Goal: Task Accomplishment & Management: Manage account settings

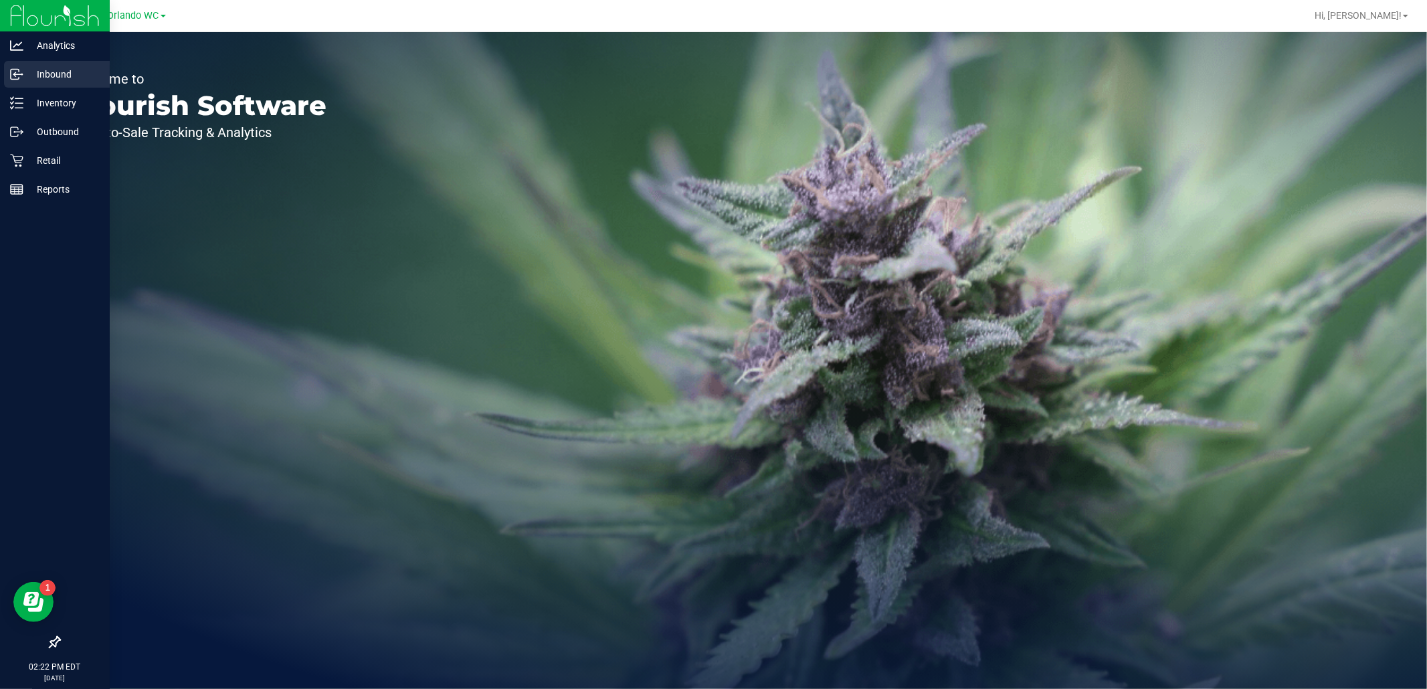
click at [30, 78] on p "Inbound" at bounding box center [63, 74] width 80 height 16
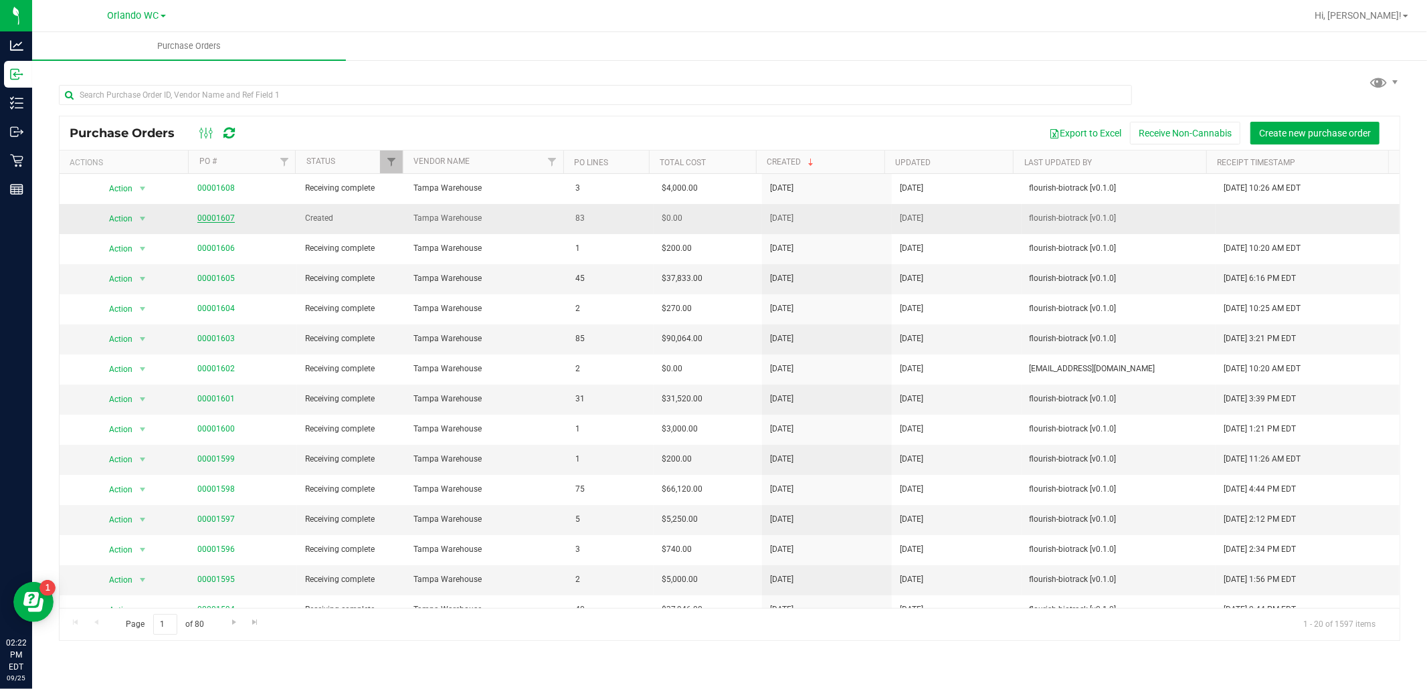
click at [217, 219] on link "00001607" at bounding box center [215, 217] width 37 height 9
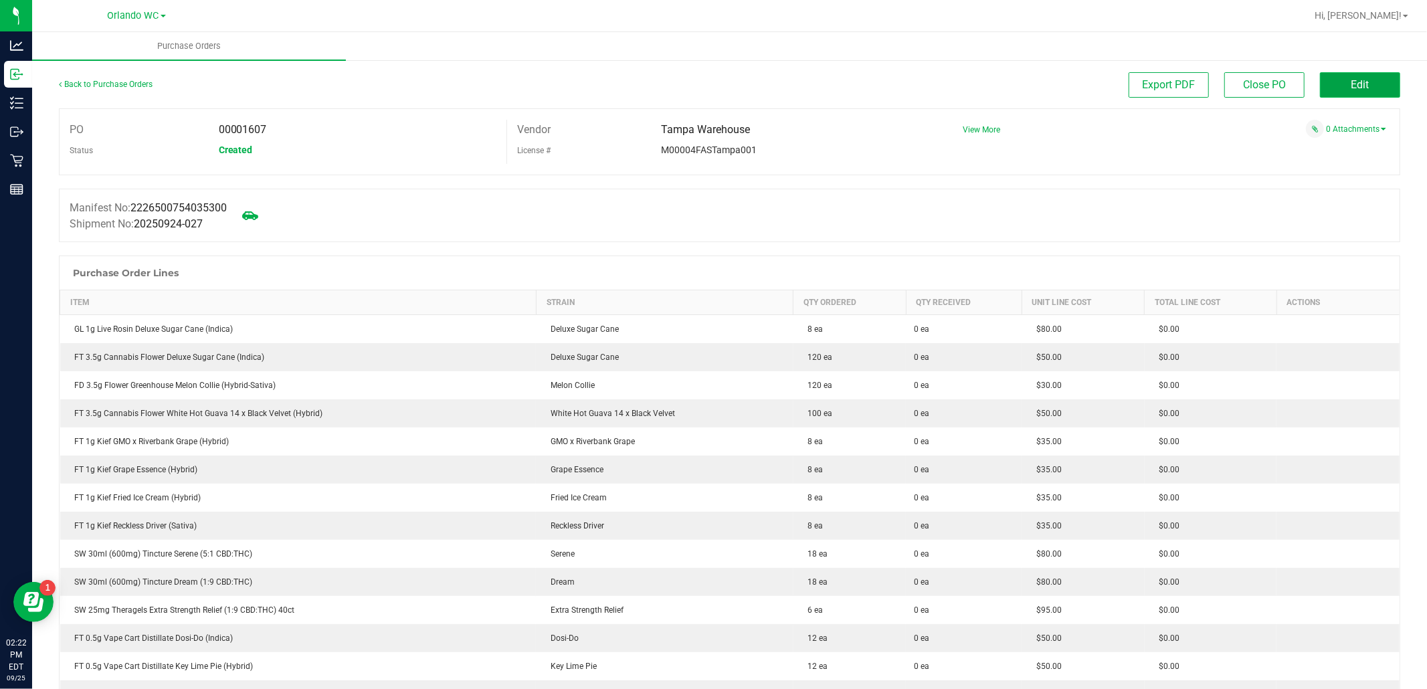
click at [1348, 94] on button "Edit" at bounding box center [1360, 84] width 80 height 25
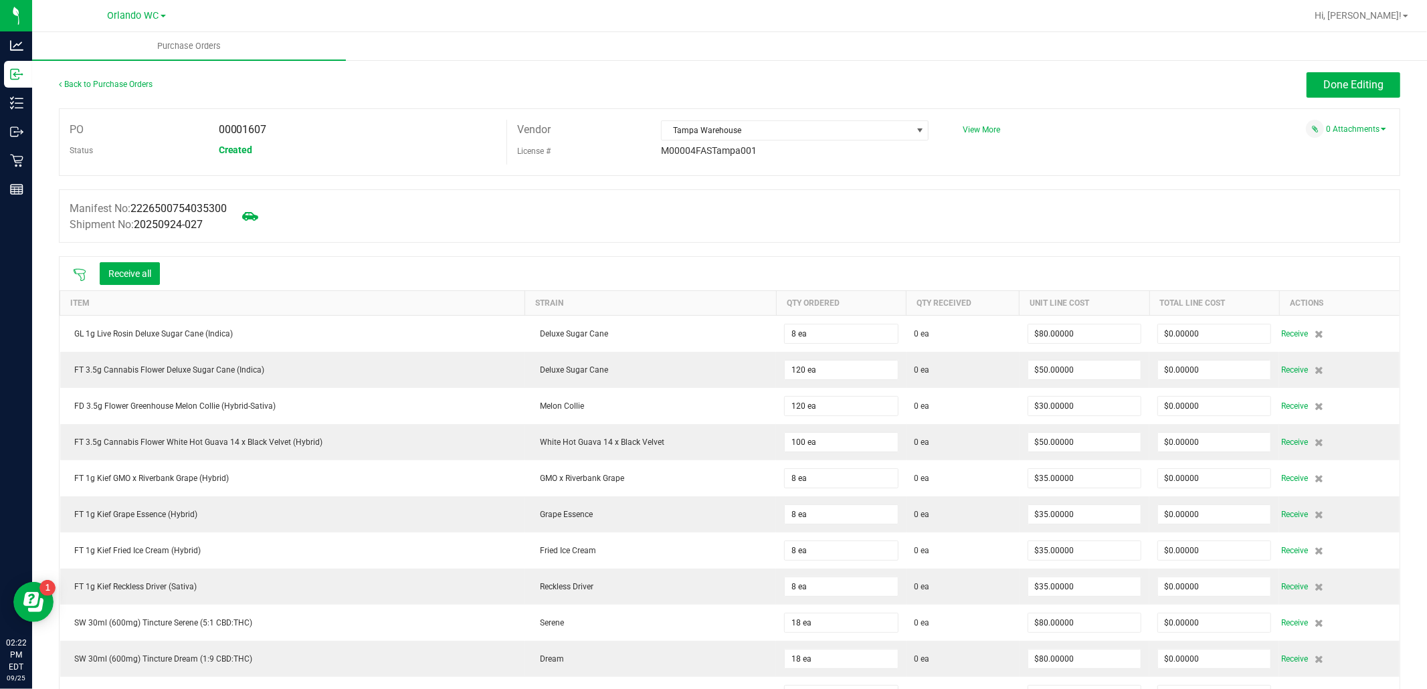
click at [82, 275] on icon at bounding box center [79, 274] width 13 height 13
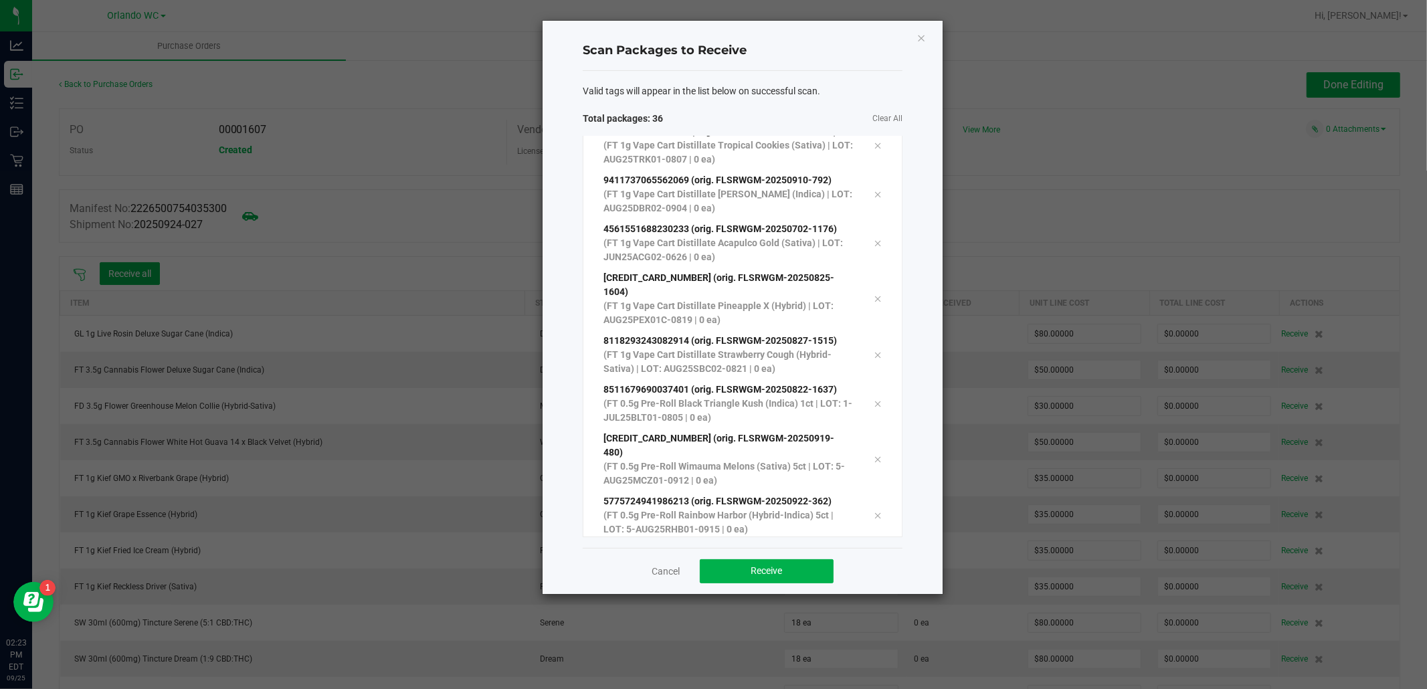
scroll to position [1405, 0]
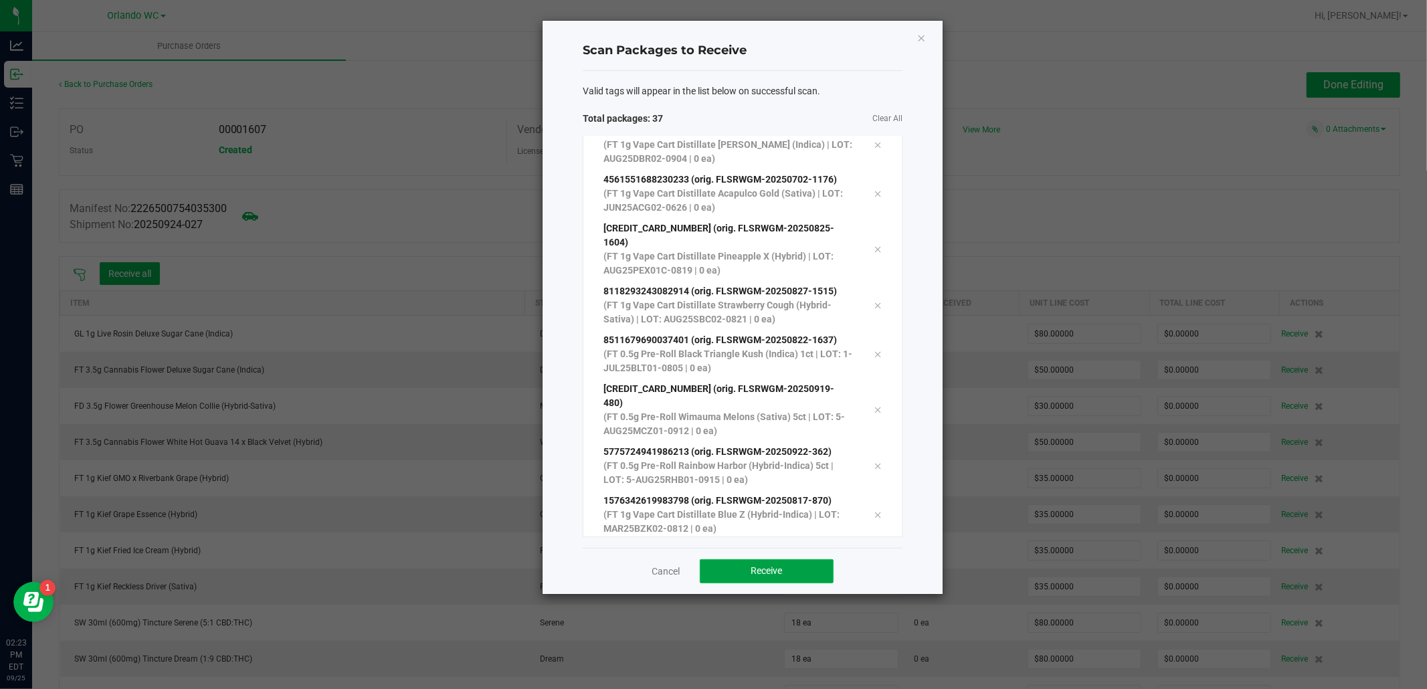
click at [742, 576] on button "Receive" at bounding box center [767, 571] width 134 height 24
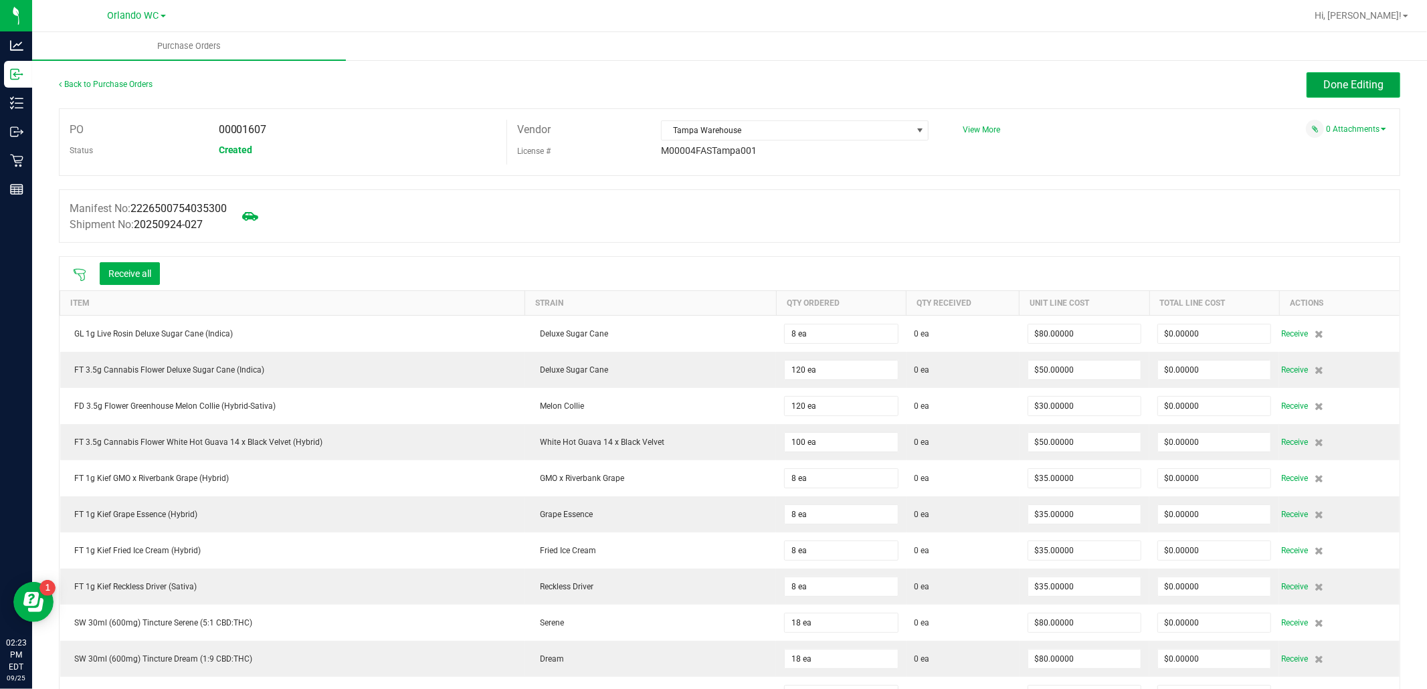
click at [1347, 83] on span "Done Editing" at bounding box center [1353, 84] width 60 height 13
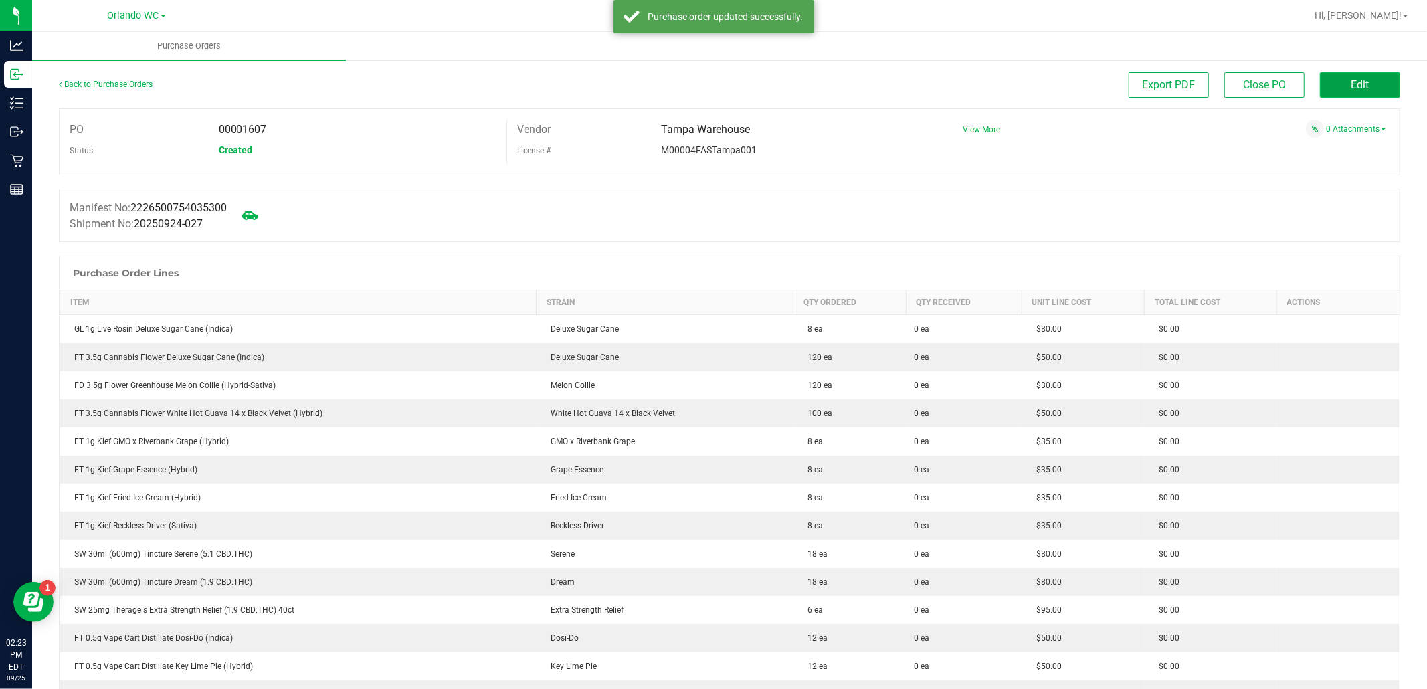
click at [1361, 72] on button "Edit" at bounding box center [1360, 84] width 80 height 25
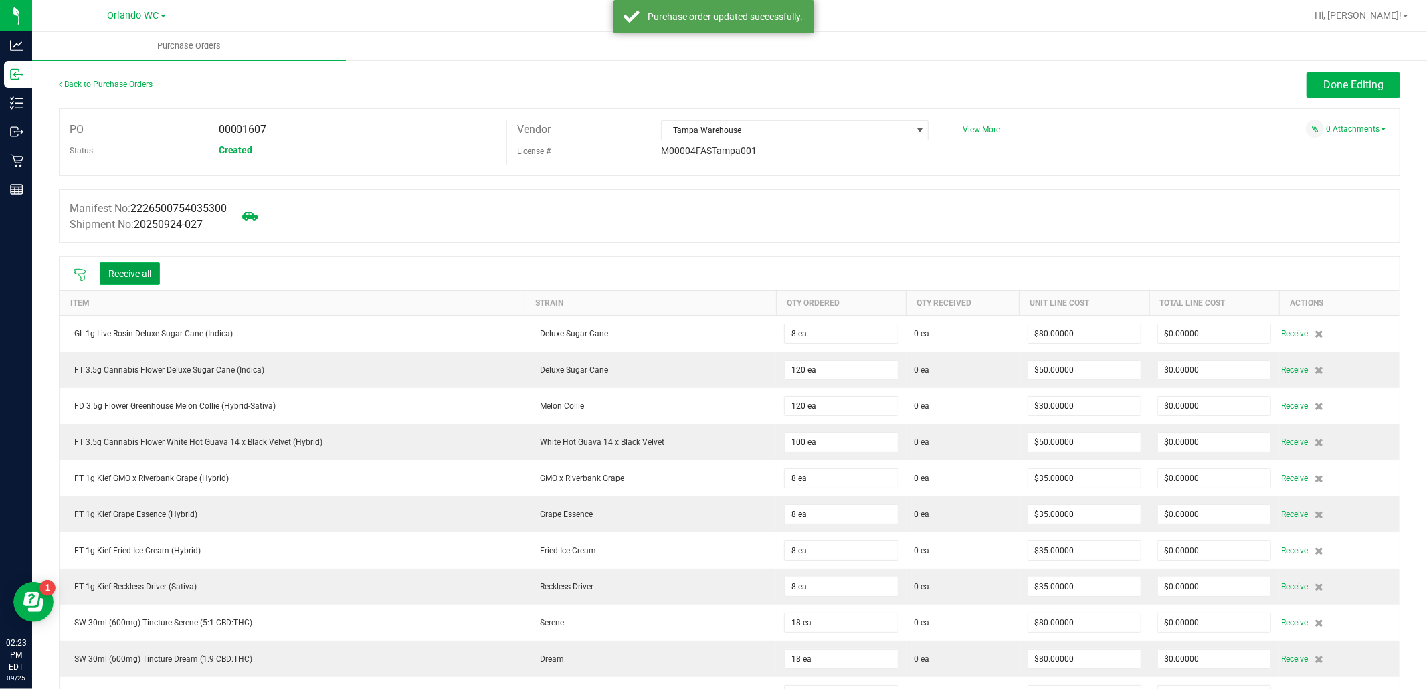
click at [138, 282] on button "Receive all" at bounding box center [130, 273] width 60 height 23
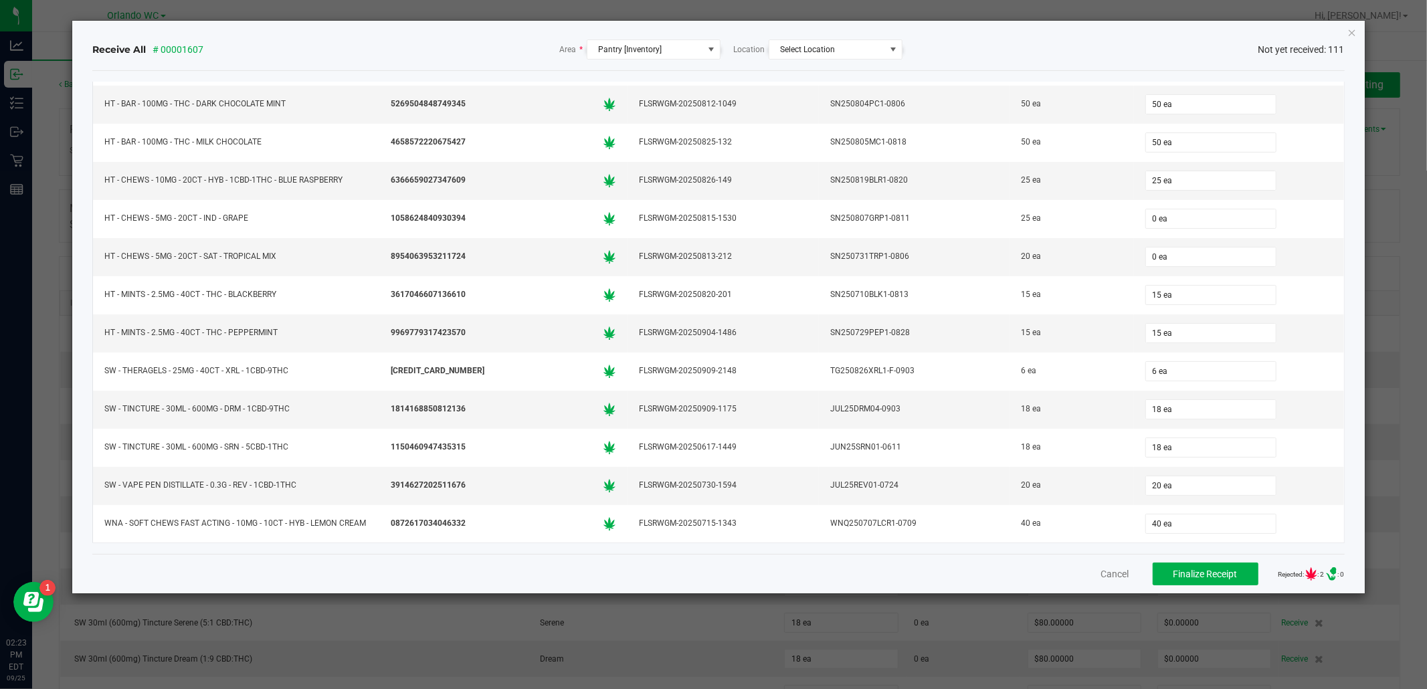
scroll to position [3754, 0]
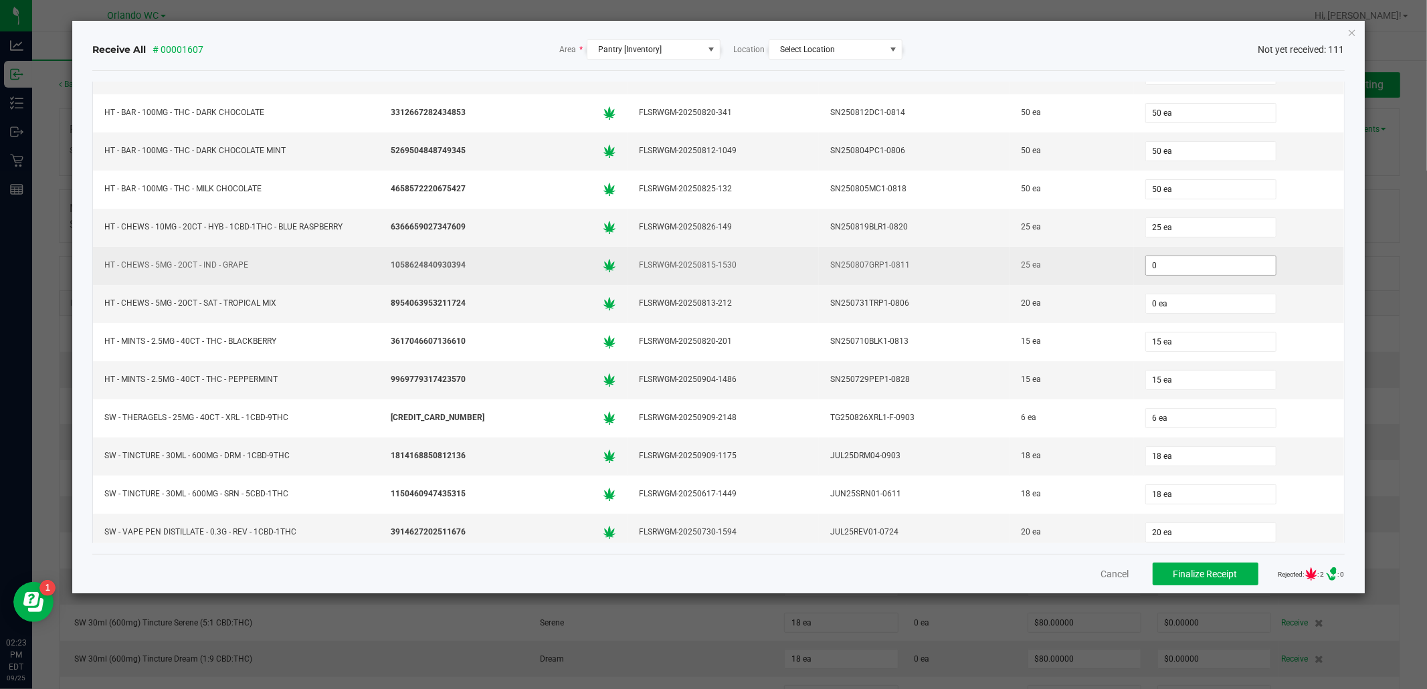
click at [1180, 275] on input "0" at bounding box center [1211, 265] width 130 height 19
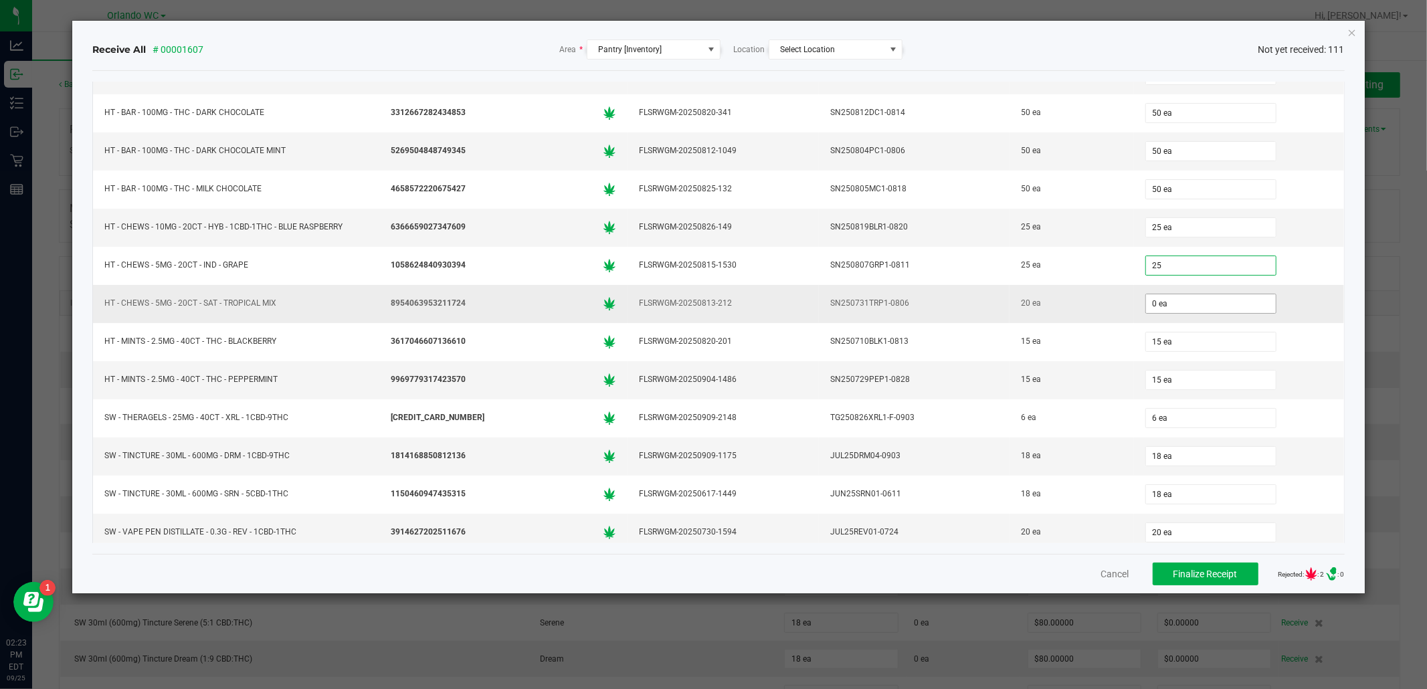
click at [1195, 313] on input "0 ea" at bounding box center [1211, 303] width 130 height 19
type input "25 ea"
click at [731, 209] on td "FLSRWGM-20250825-132" at bounding box center [722, 190] width 191 height 38
type input "20 ea"
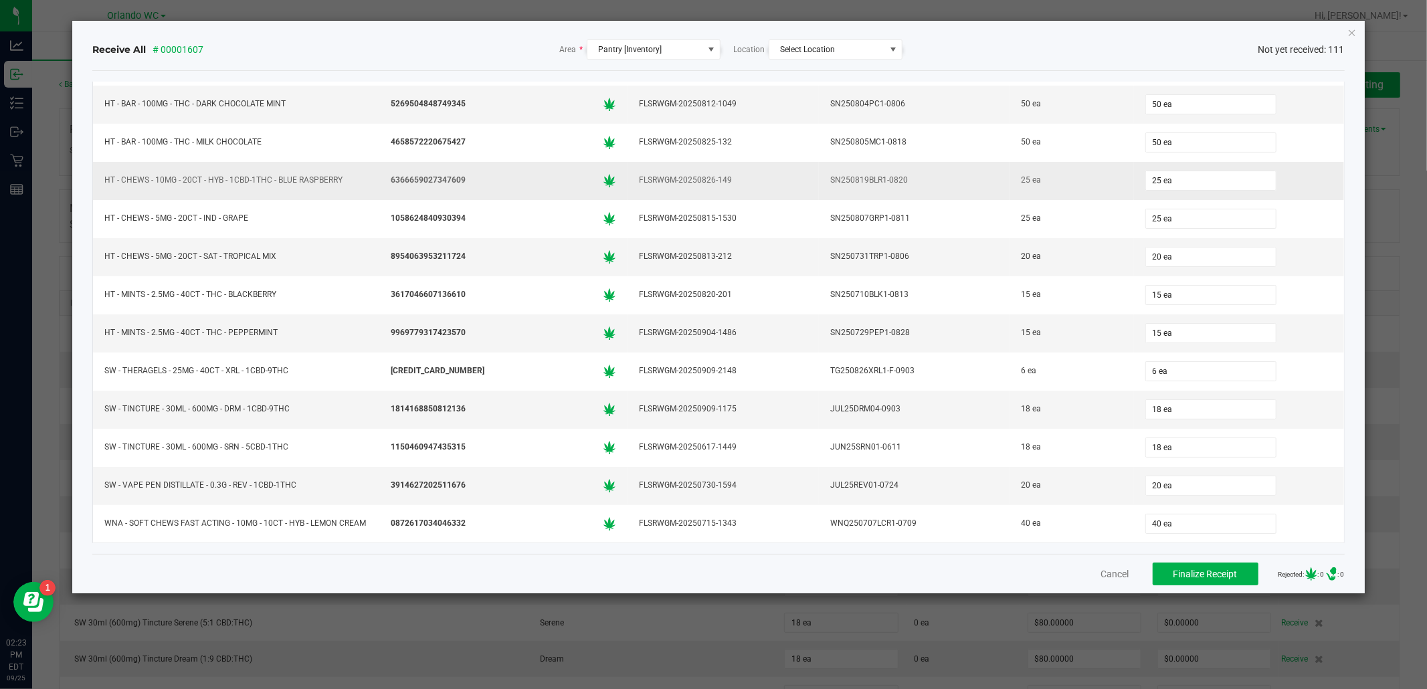
scroll to position [3828, 0]
click at [1154, 572] on button "Finalize Receipt" at bounding box center [1205, 574] width 106 height 23
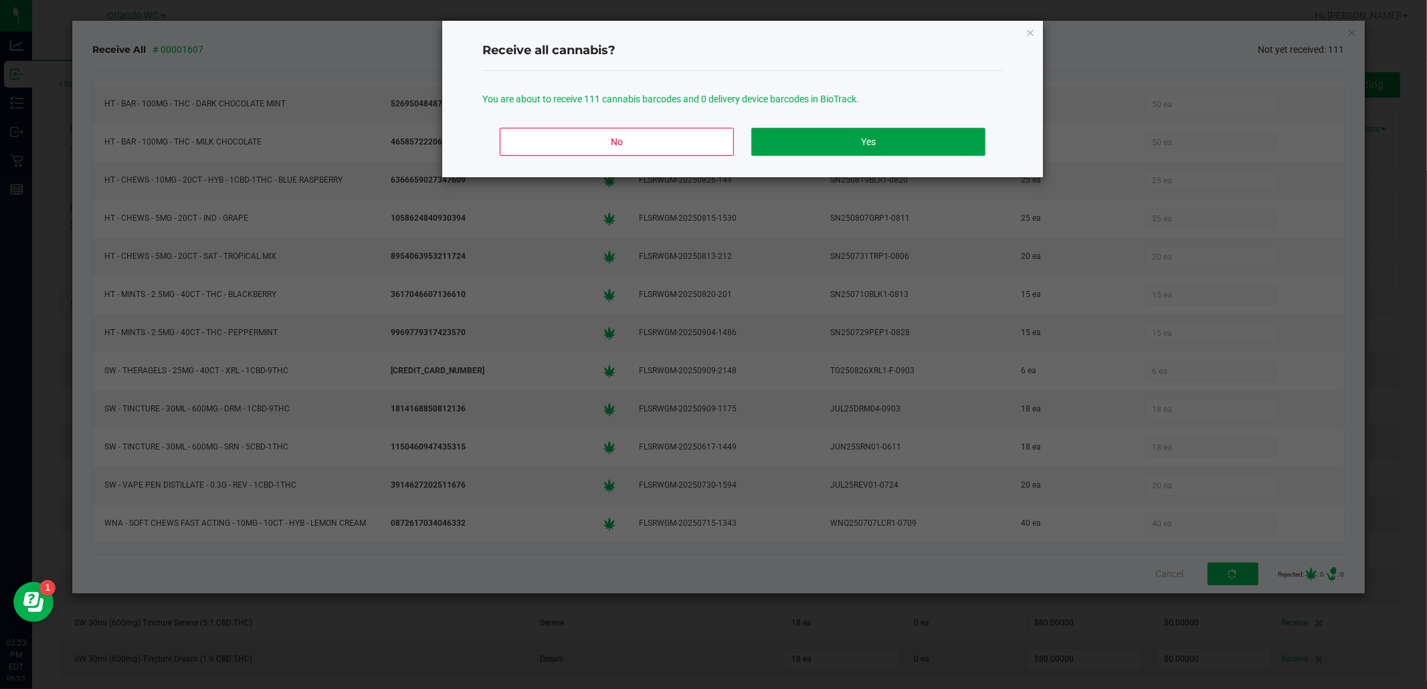
click at [830, 148] on button "Yes" at bounding box center [868, 142] width 234 height 28
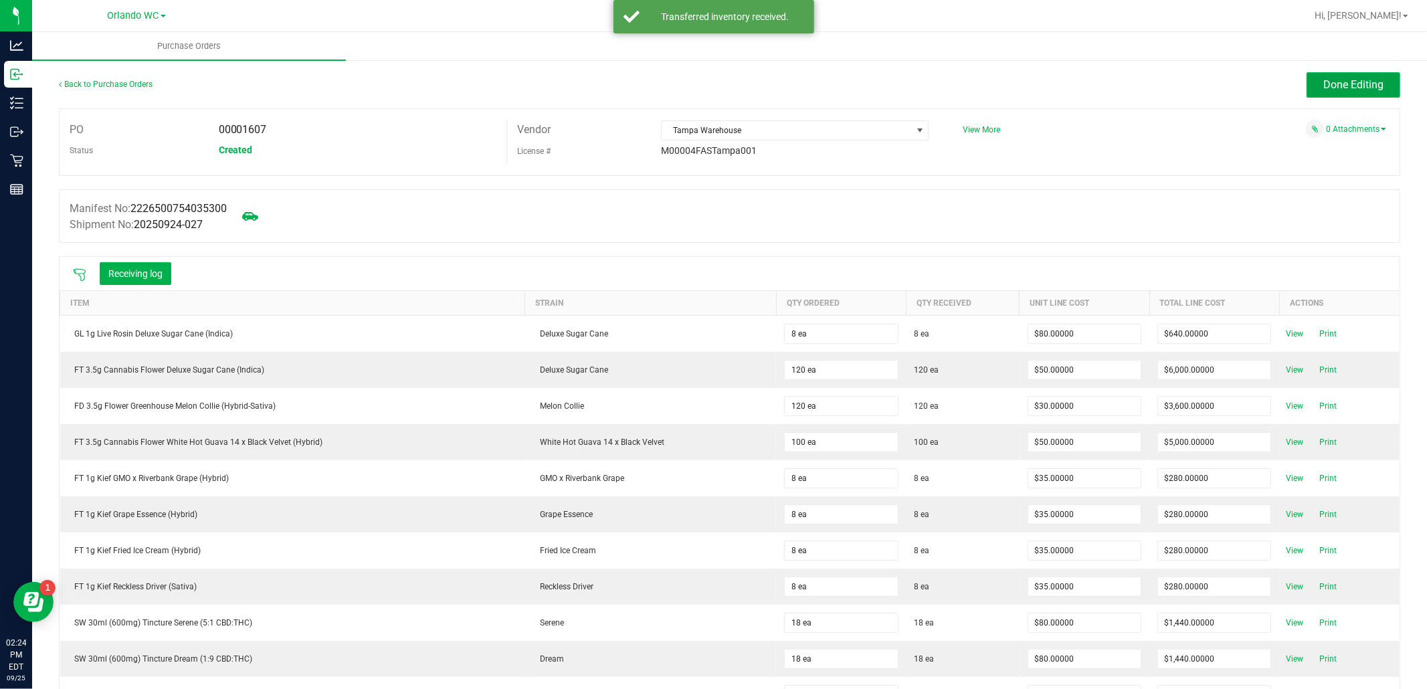
click at [1343, 76] on button "Done Editing" at bounding box center [1353, 84] width 94 height 25
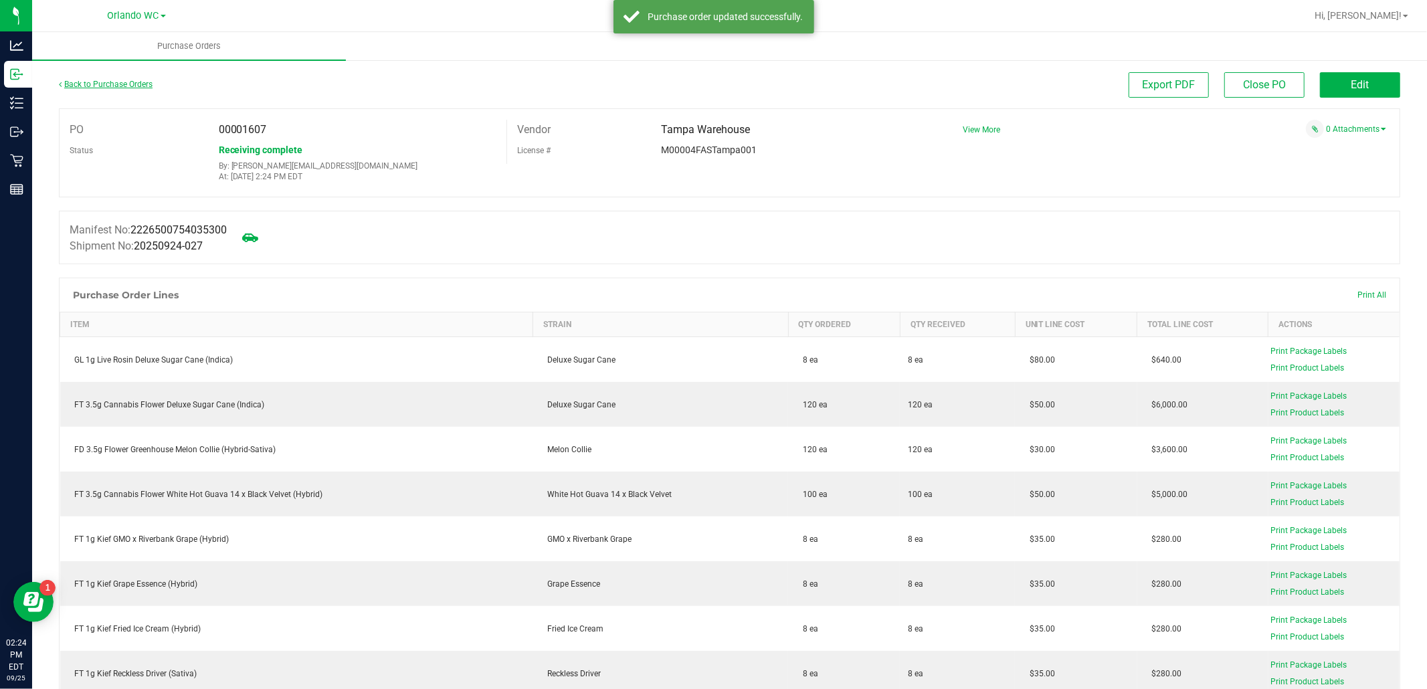
click at [138, 87] on link "Back to Purchase Orders" at bounding box center [106, 84] width 94 height 9
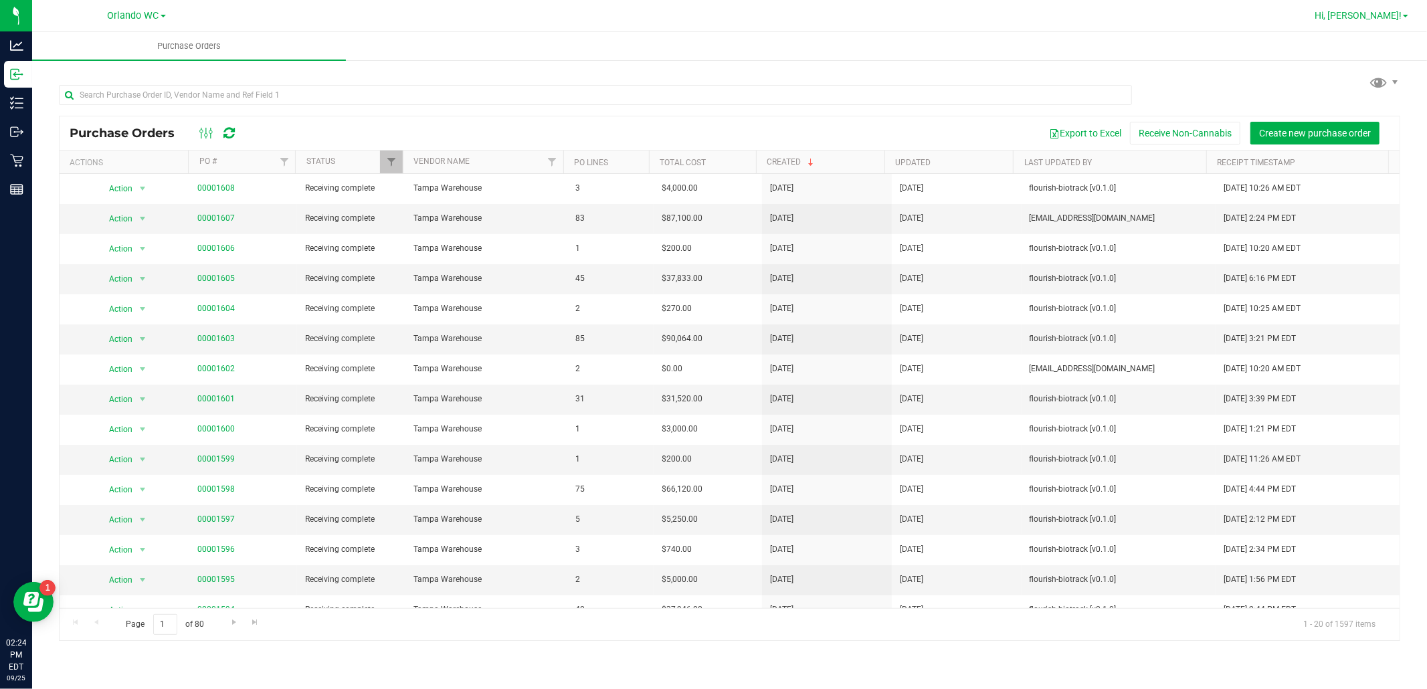
click at [1372, 17] on span "Hi, [PERSON_NAME]!" at bounding box center [1357, 15] width 87 height 11
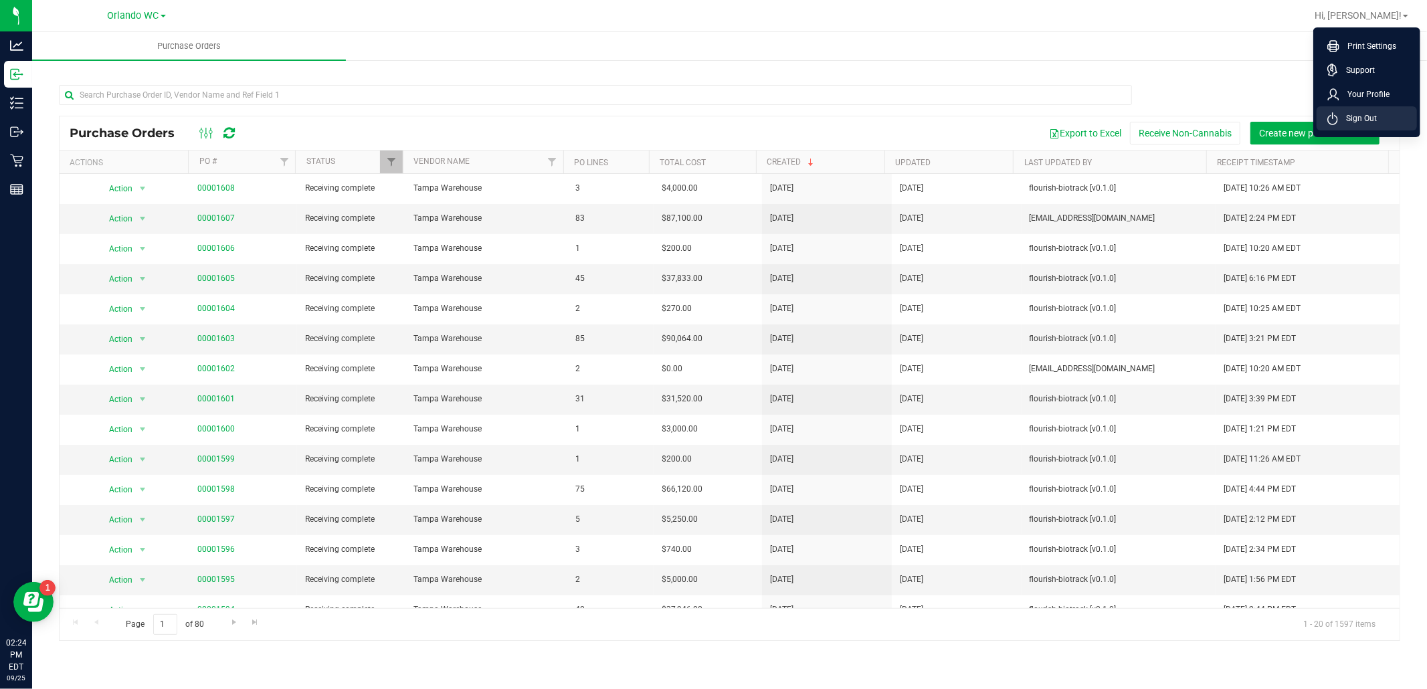
click at [1360, 118] on span "Sign Out" at bounding box center [1357, 118] width 39 height 13
